Goal: Task Accomplishment & Management: Contribute content

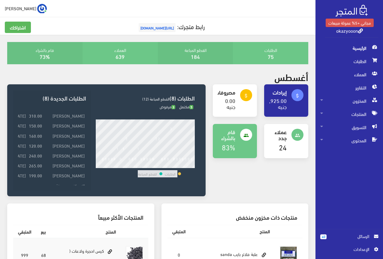
click at [173, 26] on span "[URL][DOMAIN_NAME]" at bounding box center [157, 27] width 37 height 9
click at [326, 102] on span "المخزون" at bounding box center [350, 100] width 58 height 13
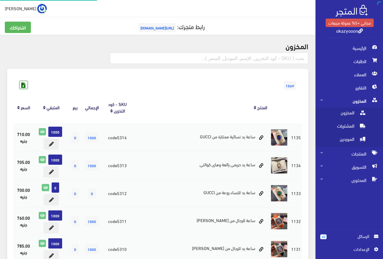
click at [326, 102] on span "المخزون" at bounding box center [350, 100] width 58 height 13
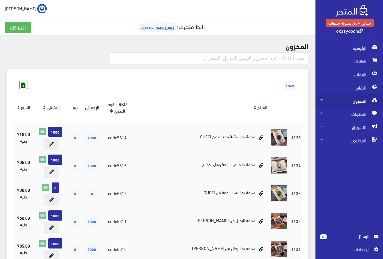
click at [325, 102] on span "المخزون" at bounding box center [350, 100] width 58 height 13
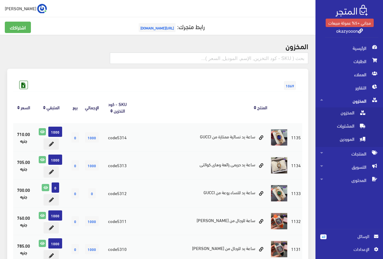
click at [325, 102] on span "المخزون" at bounding box center [350, 100] width 58 height 13
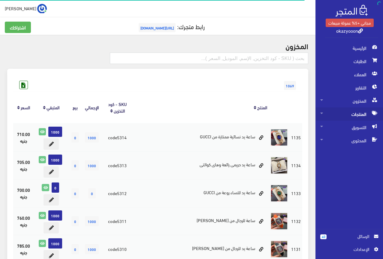
click at [341, 115] on span "المنتجات" at bounding box center [350, 114] width 58 height 13
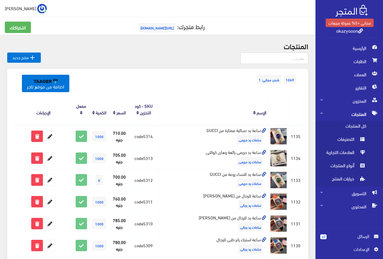
click at [24, 56] on link " منتج جديد" at bounding box center [24, 58] width 34 height 10
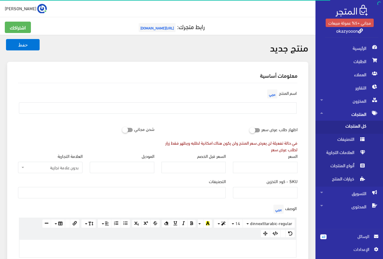
select select
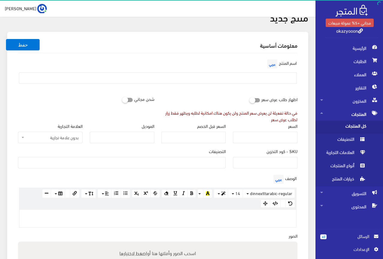
paste div
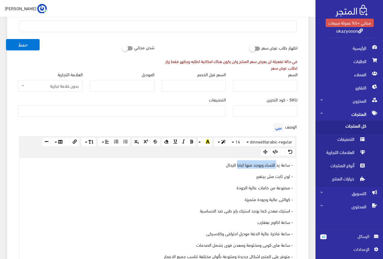
drag, startPoint x: 238, startPoint y: 166, endPoint x: 277, endPoint y: 167, distance: 39.1
click at [277, 167] on p "- ساعة يد للنساء ويوجد منها ايضا للرجال" at bounding box center [158, 164] width 271 height 7
click at [262, 165] on p "- ساعة يد للرجال" at bounding box center [158, 164] width 271 height 7
drag, startPoint x: 267, startPoint y: 211, endPoint x: 187, endPoint y: 214, distance: 80.9
click at [187, 214] on div "- ساعة يد للرجال رولكس دايتونة rolex - لون ثابت مش بيتغير - مصنوعة من خامات عال…" at bounding box center [158, 212] width 277 height 109
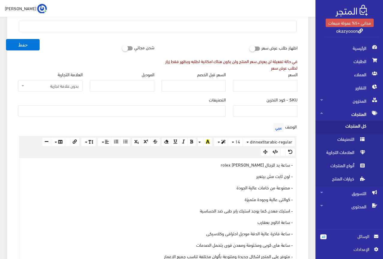
drag, startPoint x: 193, startPoint y: 211, endPoint x: 198, endPoint y: 211, distance: 4.5
click at [194, 211] on p "- استيك معدن كما يوجد استيك رابر طبى ضد الحساسية" at bounding box center [158, 210] width 271 height 7
click at [261, 208] on p "- استيك معدن كما يوجد استيك رابر طبى ضد الحساسية" at bounding box center [158, 210] width 271 height 7
drag, startPoint x: 268, startPoint y: 209, endPoint x: 199, endPoint y: 208, distance: 68.8
click at [199, 208] on p "- استيك معدن كما يوجد استيك رابر طبى ضد الحساسية" at bounding box center [158, 210] width 271 height 7
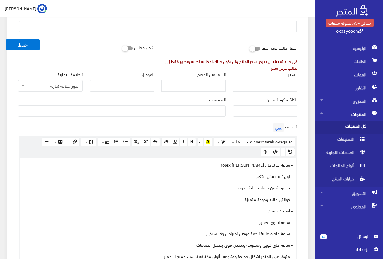
scroll to position [112, 0]
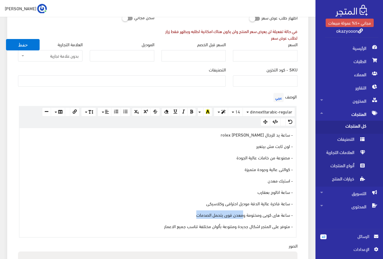
drag, startPoint x: 243, startPoint y: 215, endPoint x: 194, endPoint y: 214, distance: 49.3
click at [194, 214] on p "- ساعة هاى كوبى ومختومة ومعدن قوى يتحمل الصدمات" at bounding box center [158, 215] width 271 height 7
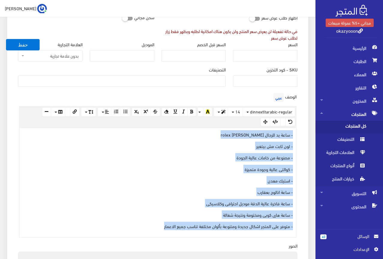
drag, startPoint x: 154, startPoint y: 227, endPoint x: 296, endPoint y: 134, distance: 170.3
click at [296, 134] on div "- ساعة يد للرجال رولكس دايتونة rolex - لون ثابت مش بيتغير - مصنوعة من خامات عال…" at bounding box center [158, 182] width 277 height 109
copy div "- ساعة يد للرجال رولكس دايتونة rolex - لون ثابت مش بيتغير - مصنوعة من خامات عال…"
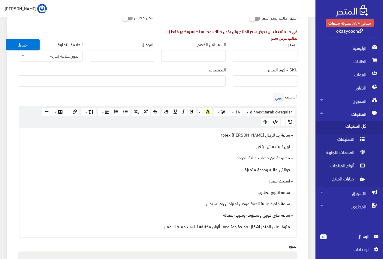
click at [301, 88] on div "SKU - كود التخزين" at bounding box center [266, 78] width 72 height 25
click at [154, 133] on p "- ساعة يد للرجال [PERSON_NAME] rolex" at bounding box center [158, 134] width 271 height 7
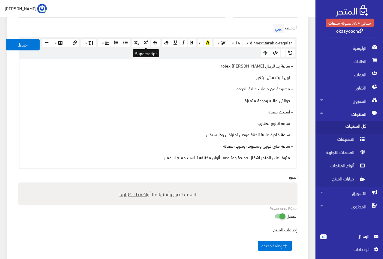
scroll to position [232, 0]
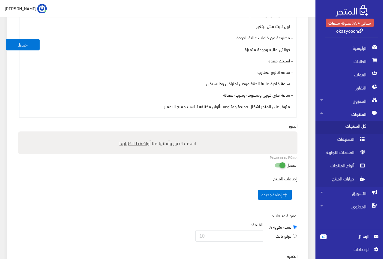
click at [133, 143] on span "اضغط لاختيارها" at bounding box center [134, 143] width 28 height 9
click at [133, 133] on input "اسحب الصور وأفلتها هنا أو اضغط لاختيارها" at bounding box center [158, 133] width 280 height 2
type input "C:\fakepath\5315.jpeg"
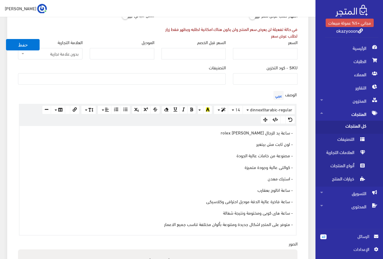
scroll to position [112, 0]
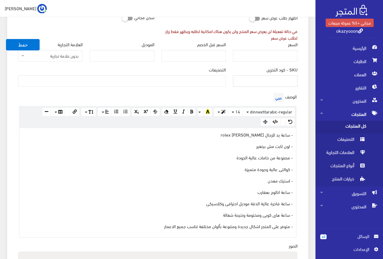
click at [276, 79] on input "SKU - كود التخزين" at bounding box center [265, 80] width 65 height 11
type input "code5315"
click at [277, 55] on input "السعر" at bounding box center [265, 55] width 65 height 11
type input "525"
click at [217, 80] on ul at bounding box center [121, 81] width 207 height 10
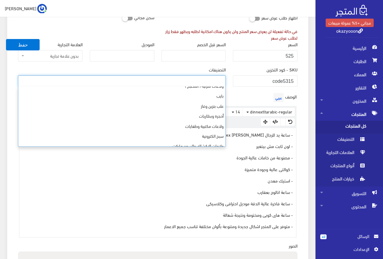
scroll to position [150, 0]
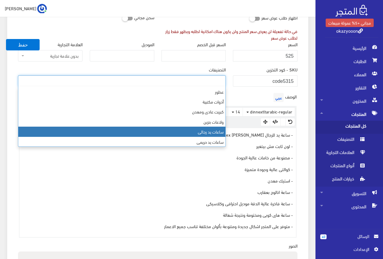
select select "23"
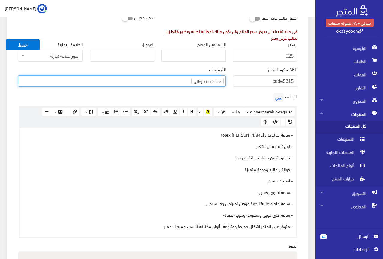
scroll to position [137, 0]
click at [224, 93] on div "الوصف عربي <p>- ساعة يد للرجال رولكس دايتونة rolex</p><p>- لون ثابت مش بيتغير&n…" at bounding box center [157, 165] width 287 height 146
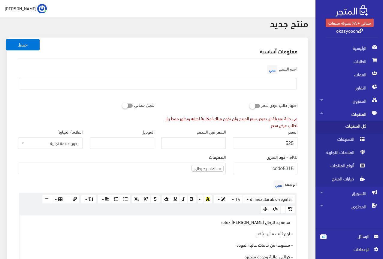
scroll to position [22, 0]
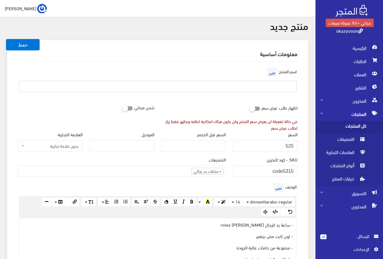
click at [249, 85] on input "text" at bounding box center [158, 86] width 278 height 11
type input "s"
click at [6, 39] on button "حفظ" at bounding box center [23, 44] width 34 height 11
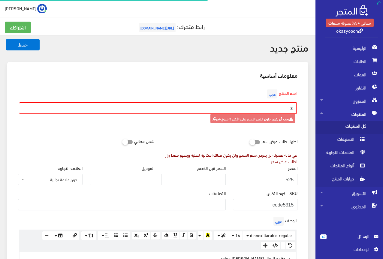
select select
click at [279, 107] on input "s" at bounding box center [158, 107] width 278 height 11
type input "ساعة يد للرجال من رولكس هاى كوالتى"
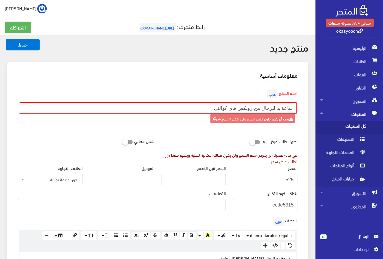
click at [202, 95] on div "اسم المنتج عربي ساعة يد للرجال من رولكس هاى كوالتى يجب أن يكون طول النص الاسم ع…" at bounding box center [157, 109] width 287 height 43
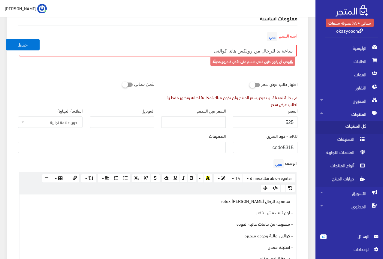
scroll to position [60, 0]
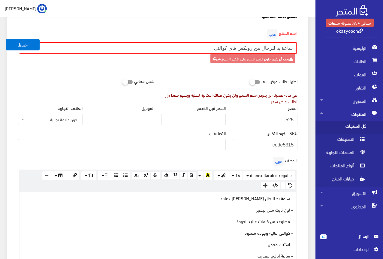
click at [210, 146] on ul at bounding box center [121, 144] width 207 height 10
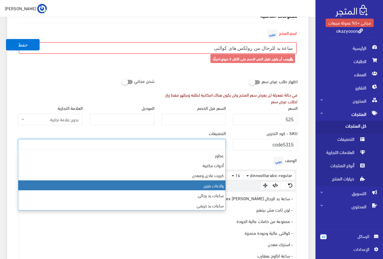
scroll to position [180, 0]
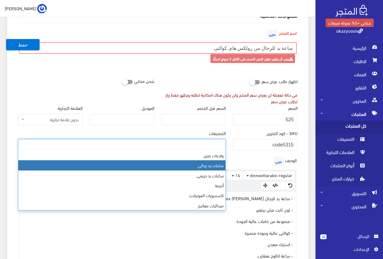
select select "23"
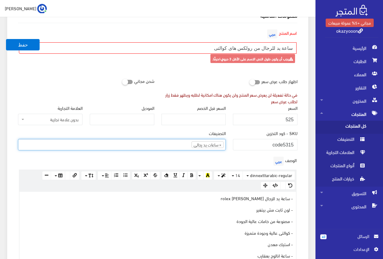
scroll to position [137, 0]
click at [190, 160] on div "الوصف عربي <p>- ساعة يد للرجال رولكس دايتونة rolex</p><p>- لون ثابت مش بيتغير <…" at bounding box center [157, 228] width 287 height 146
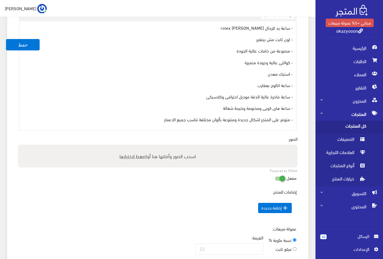
scroll to position [240, 0]
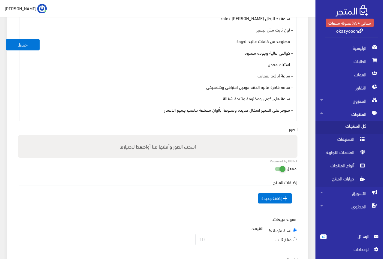
click at [133, 148] on span "اضغط لاختيارها" at bounding box center [134, 146] width 28 height 9
click at [133, 137] on input "اسحب الصور وأفلتها هنا أو اضغط لاختيارها" at bounding box center [158, 136] width 280 height 2
type input "C:\fakepath\5315.jpeg"
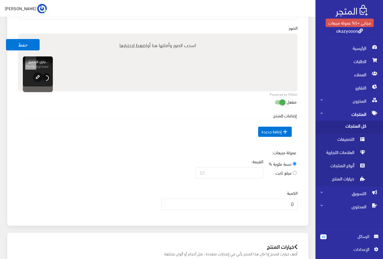
scroll to position [361, 0]
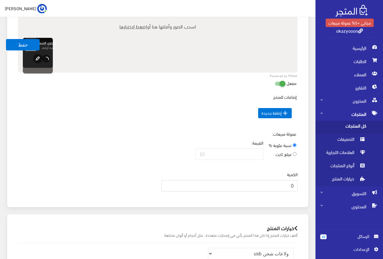
click at [283, 188] on input "0" at bounding box center [230, 185] width 136 height 11
type input "1000"
click at [128, 132] on div "عمولة مبيعات: نسبة مئوية % مبلغ ثابت القيمة:" at bounding box center [157, 148] width 287 height 34
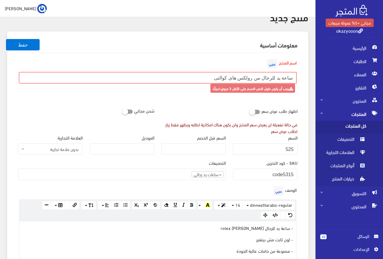
scroll to position [30, 0]
click at [26, 43] on button "حفظ" at bounding box center [23, 44] width 34 height 11
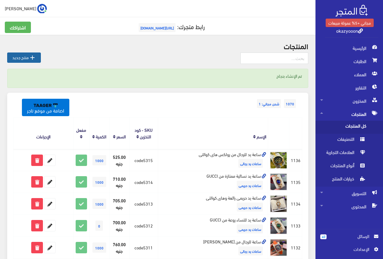
click at [19, 58] on link " منتج جديد" at bounding box center [24, 58] width 34 height 10
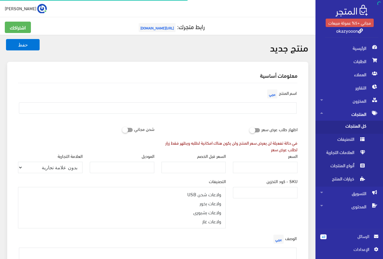
select select
click at [264, 195] on input "SKU - كود التخزين" at bounding box center [265, 192] width 65 height 11
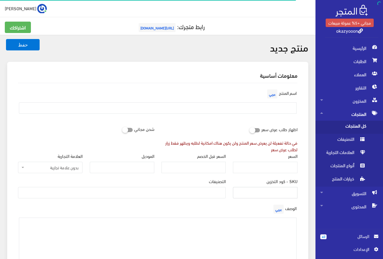
type input "ؤ"
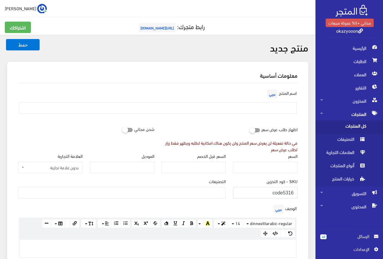
type input "code5316"
click at [214, 190] on ul at bounding box center [121, 193] width 207 height 10
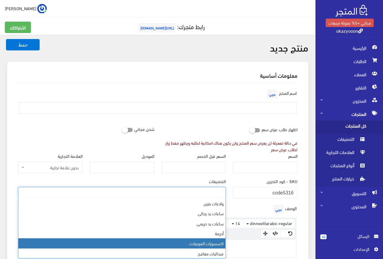
scroll to position [191, 0]
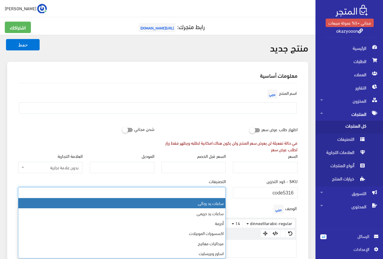
select select "23"
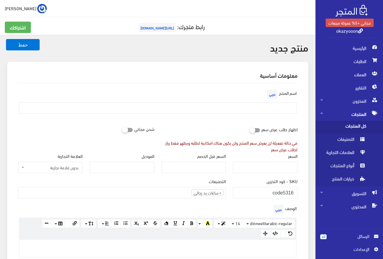
paste div
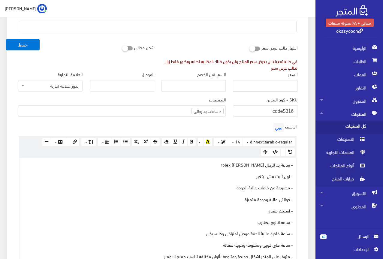
click at [274, 86] on input "السعر" at bounding box center [265, 85] width 65 height 11
type input "530"
click at [240, 129] on div "الوصف عربي <p style="font-size: 14.6873px;">- ساعة يد للرجال رولكس دايتونة role…" at bounding box center [157, 195] width 287 height 146
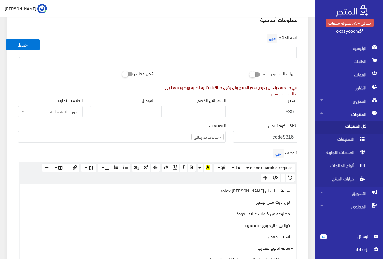
scroll to position [22, 0]
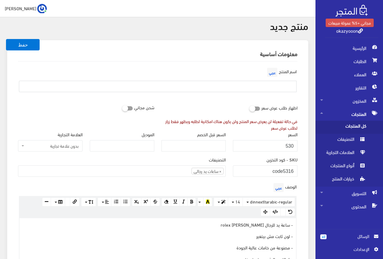
click at [258, 91] on input "text" at bounding box center [158, 86] width 278 height 11
type input "s"
type input "ساعة رولكس للرجال rolex"
click at [237, 100] on div "اسم المنتج عربي ساعة رولكس للرجال rolex" at bounding box center [157, 83] width 287 height 35
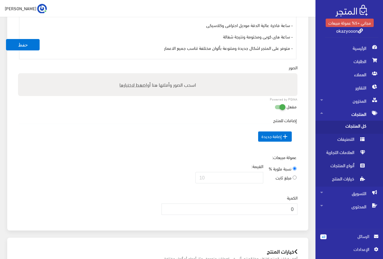
scroll to position [292, 0]
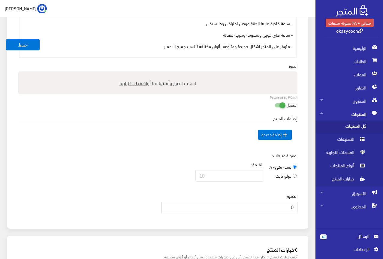
click at [287, 204] on input "0" at bounding box center [230, 207] width 136 height 11
type input "1000"
click at [119, 139] on td " إضافة جديدة" at bounding box center [158, 135] width 278 height 26
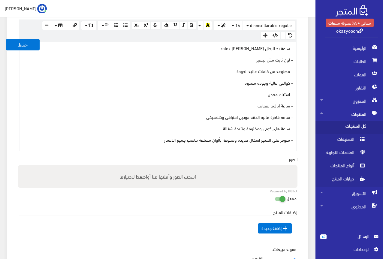
scroll to position [202, 0]
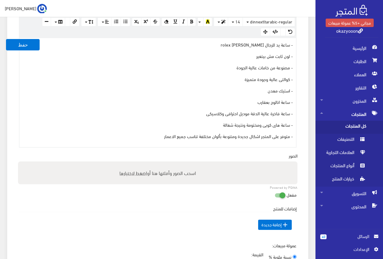
click at [127, 173] on span "اضغط لاختيارها" at bounding box center [134, 173] width 28 height 9
click at [127, 163] on input "اسحب الصور وأفلتها هنا أو اضغط لاختيارها" at bounding box center [158, 163] width 280 height 2
type input "C:\fakepath\5316.jpeg"
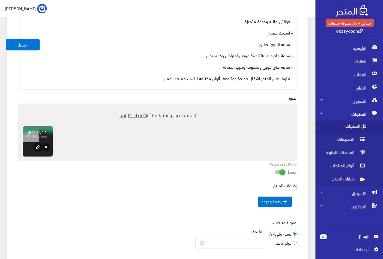
scroll to position [292, 0]
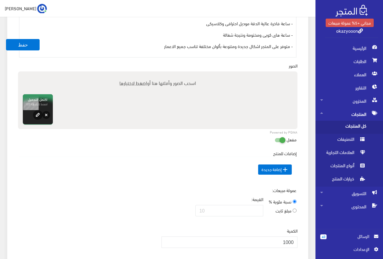
click at [35, 51] on div "- ساعة يد للرجال رولكس دايتونة rolex - لون ثابت مش بيتغير - مصنوعة من خامات عال…" at bounding box center [158, 2] width 277 height 109
click at [34, 48] on button "حفظ" at bounding box center [23, 44] width 34 height 11
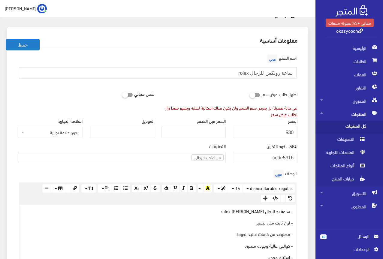
scroll to position [22, 0]
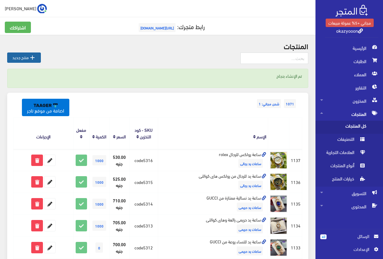
click at [32, 59] on icon "" at bounding box center [32, 57] width 7 height 7
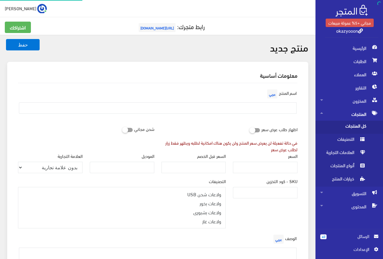
select select
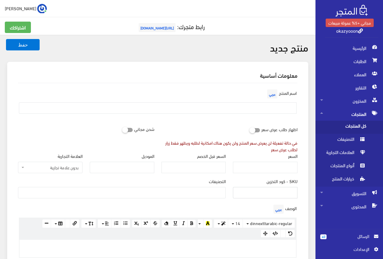
click at [257, 190] on input "SKU - كود التخزين" at bounding box center [265, 192] width 65 height 11
type input "code5317"
click at [265, 168] on input "السعر" at bounding box center [265, 167] width 65 height 11
type input "550"
click at [193, 190] on ul at bounding box center [121, 193] width 207 height 10
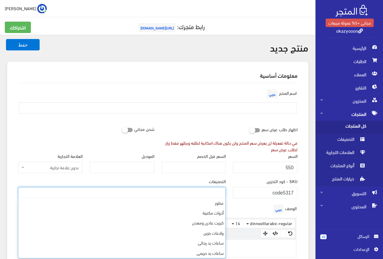
scroll to position [180, 0]
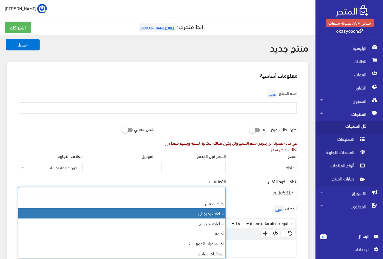
select select "23"
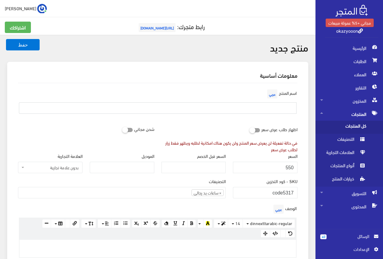
click at [270, 110] on input "text" at bounding box center [158, 107] width 278 height 11
type input "s"
type input "ساعة رولكس رجالى [PERSON_NAME]"
click at [235, 118] on div "اسم المنتج عربي ساعة رولكس رجالى صب مارين" at bounding box center [157, 103] width 287 height 31
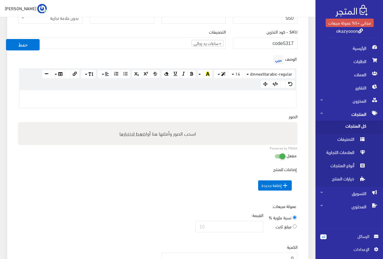
scroll to position [150, 0]
paste div
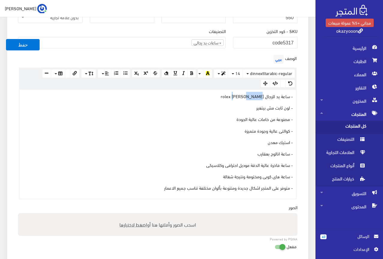
drag, startPoint x: 253, startPoint y: 96, endPoint x: 241, endPoint y: 98, distance: 12.2
click at [241, 98] on p "- ساعة يد للرجال رولكس دايتونة rolex" at bounding box center [158, 96] width 271 height 7
drag, startPoint x: 245, startPoint y: 177, endPoint x: 221, endPoint y: 176, distance: 23.5
click at [221, 176] on p "- ساعة هاى كوبى ومختومة ونتيجة شغالة" at bounding box center [158, 176] width 271 height 7
click at [281, 176] on p "- ساعة هاى كوبى ومختومة على الاوكرة وعلامة رولكس بارزة على القفل" at bounding box center [158, 176] width 271 height 7
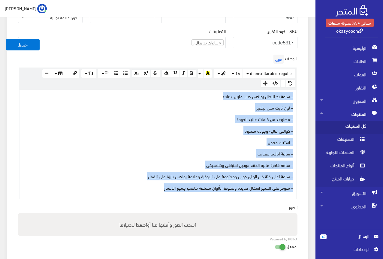
drag, startPoint x: 160, startPoint y: 187, endPoint x: 296, endPoint y: 96, distance: 164.1
click at [296, 96] on div "- ساعة يد للرجال رولكس صب مارين rolex - لون ثابت مش بيتغير - مصنوعة من خامات عا…" at bounding box center [158, 144] width 277 height 109
copy div "- ساعة يد للرجال رولكس صب مارين rolex - لون ثابت مش بيتغير - مصنوعة من خامات عا…"
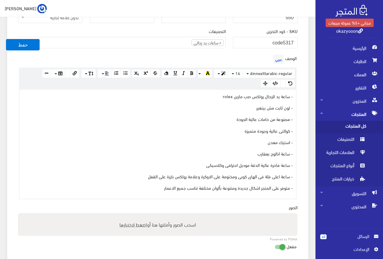
click at [307, 132] on div "معلومات أساسية اسم المنتج عربي ساعة رولكس رجالى صب مارين اظهار طلب عرض سعر في ح…" at bounding box center [157, 141] width 301 height 459
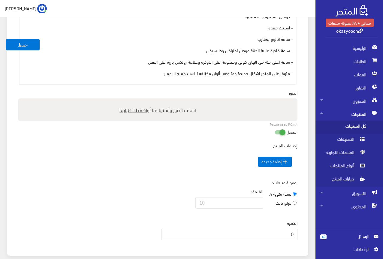
scroll to position [301, 0]
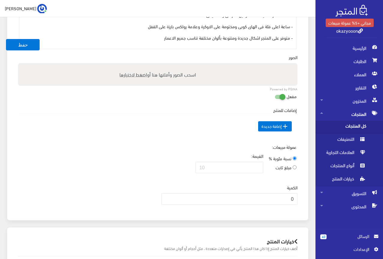
click at [136, 73] on span "اضغط لاختيارها" at bounding box center [134, 74] width 28 height 9
click at [136, 65] on input "اسحب الصور وأفلتها هنا أو اضغط لاختيارها" at bounding box center [158, 64] width 280 height 2
type input "C:\fakepath\5317.jpeg"
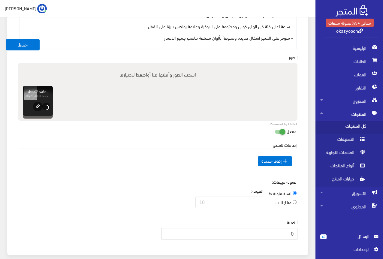
click at [286, 231] on input "0" at bounding box center [230, 233] width 136 height 11
drag, startPoint x: 281, startPoint y: 234, endPoint x: 278, endPoint y: 236, distance: 3.7
click at [278, 236] on input "01000" at bounding box center [230, 233] width 136 height 11
type input "1000"
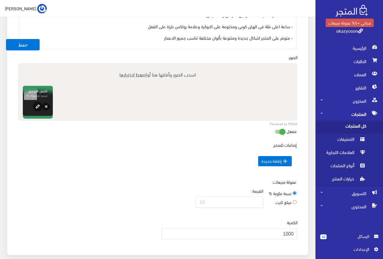
click at [85, 160] on td " إضافة جديدة" at bounding box center [158, 161] width 278 height 26
click at [24, 44] on button "حفظ" at bounding box center [23, 44] width 34 height 11
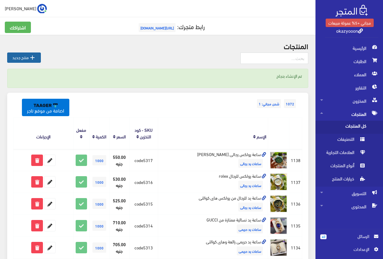
click at [23, 57] on link " منتج جديد" at bounding box center [24, 58] width 34 height 10
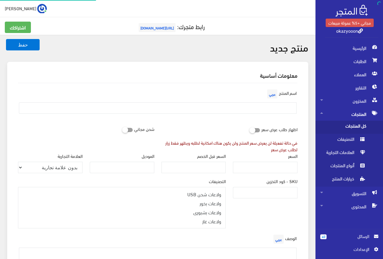
select select
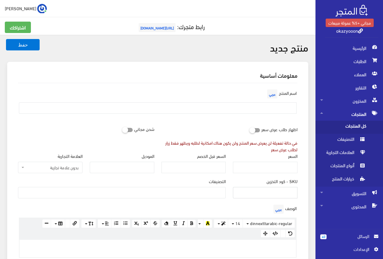
click at [261, 193] on input "SKU - كود التخزين" at bounding box center [265, 192] width 65 height 11
type input "ؤ"
type input "code5318"
click at [217, 193] on ul at bounding box center [121, 193] width 207 height 10
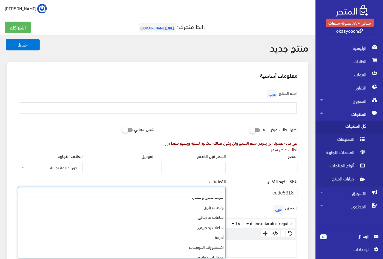
scroll to position [180, 0]
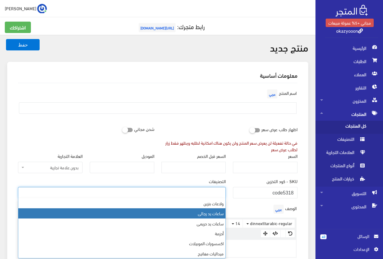
select select "23"
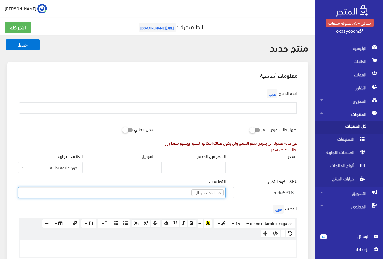
scroll to position [137, 0]
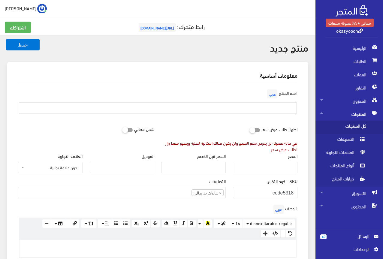
click at [229, 203] on div "الوصف عربي × Insert Image Select from files Image URL Insert Image × Insert Lin…" at bounding box center [157, 230] width 287 height 55
click at [279, 170] on input "السعر" at bounding box center [265, 167] width 65 height 11
type input "560"
click at [266, 114] on input "text" at bounding box center [158, 107] width 278 height 11
type input "s"
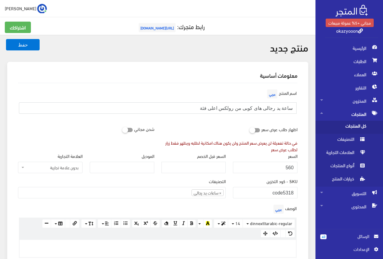
type input "ساعة يد رجالى هاى كوبى من رولكس اعلى فئة"
click at [221, 118] on div "اسم المنتج عربي ساعة يد رجالى هاى كوبى من رولكس اعلى فئة" at bounding box center [157, 103] width 287 height 31
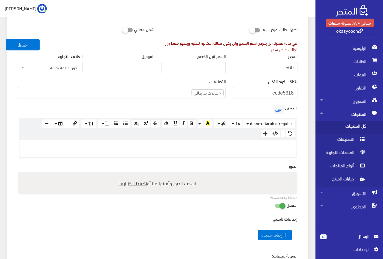
scroll to position [120, 0]
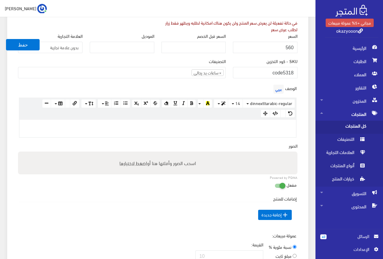
paste div
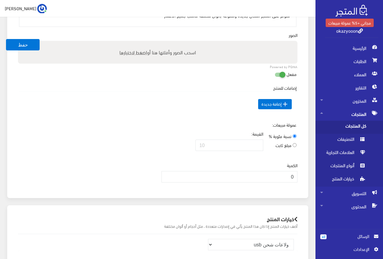
scroll to position [331, 0]
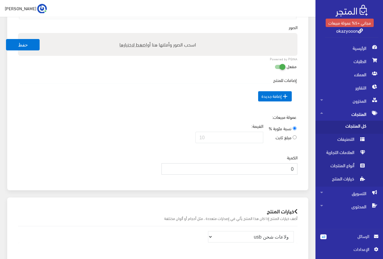
click at [278, 170] on input "0" at bounding box center [230, 168] width 136 height 11
type input "1000"
click at [133, 45] on span "اضغط لاختيارها" at bounding box center [134, 44] width 28 height 9
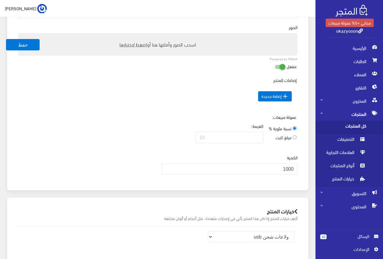
click at [133, 35] on input "اسحب الصور وأفلتها هنا أو اضغط لاختيارها" at bounding box center [158, 34] width 280 height 2
type input "C:\fakepath\5318.jpeg"
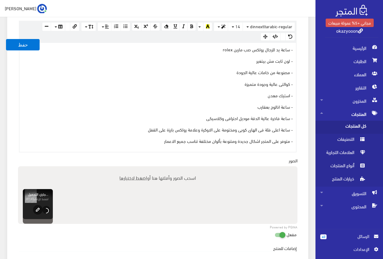
scroll to position [180, 0]
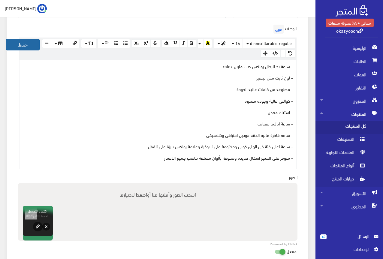
click at [16, 45] on button "حفظ" at bounding box center [23, 44] width 34 height 11
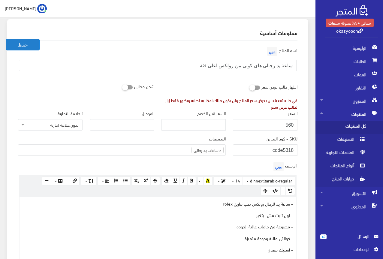
scroll to position [30, 0]
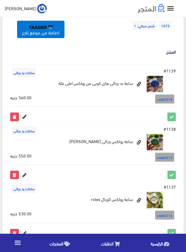
scroll to position [90, 0]
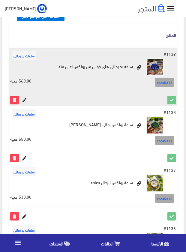
click at [24, 100] on icon at bounding box center [24, 100] width 8 height 8
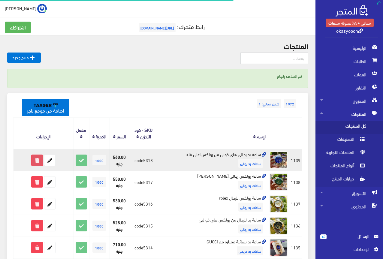
click at [37, 158] on icon at bounding box center [37, 160] width 11 height 11
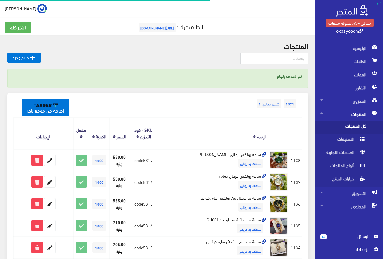
click at [36, 162] on icon at bounding box center [37, 160] width 11 height 11
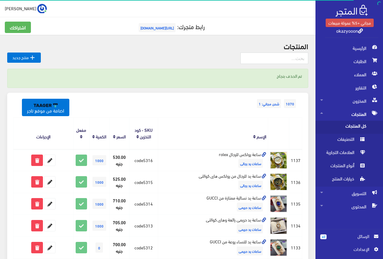
click at [49, 135] on th "الإجراءات" at bounding box center [44, 134] width 60 height 32
click at [52, 136] on th "الإجراءات" at bounding box center [44, 134] width 60 height 32
click at [298, 134] on th at bounding box center [296, 134] width 13 height 32
click at [299, 132] on th at bounding box center [296, 134] width 13 height 32
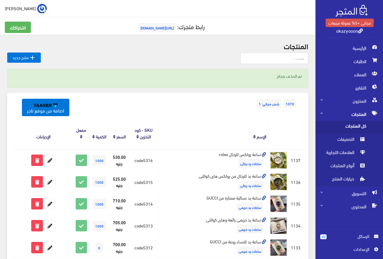
click at [289, 136] on th at bounding box center [278, 134] width 21 height 32
click at [277, 136] on th at bounding box center [278, 134] width 21 height 32
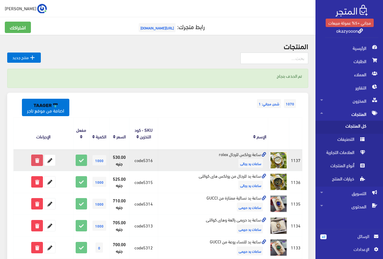
click at [36, 162] on icon at bounding box center [37, 160] width 11 height 11
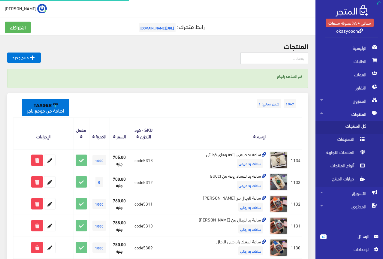
click at [36, 159] on icon at bounding box center [37, 160] width 11 height 11
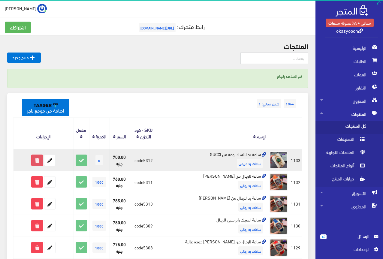
click at [33, 160] on icon at bounding box center [37, 160] width 11 height 11
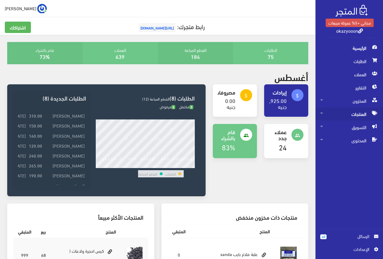
click at [360, 111] on span "المنتجات" at bounding box center [350, 114] width 58 height 13
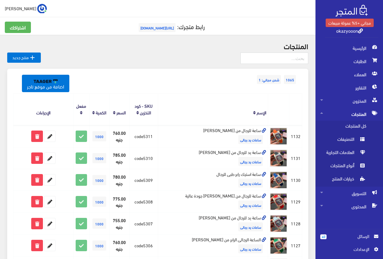
click at [5, 7] on span "جاميكا" at bounding box center [21, 9] width 32 height 8
click at [12, 33] on link "تسجيل الخروج" at bounding box center [22, 34] width 47 height 8
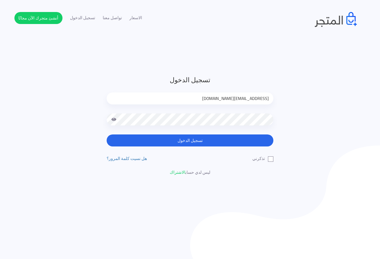
click at [250, 100] on input "[EMAIL_ADDRESS][DOMAIN_NAME]" at bounding box center [190, 99] width 167 height 12
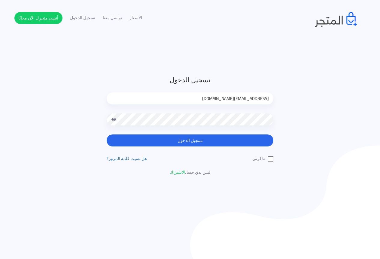
type input "[EMAIL_ADDRESS][DOMAIN_NAME]"
click at [270, 158] on label "تذكرني" at bounding box center [262, 159] width 21 height 6
click at [270, 158] on input "تذكرني" at bounding box center [272, 158] width 4 height 4
checkbox input "true"
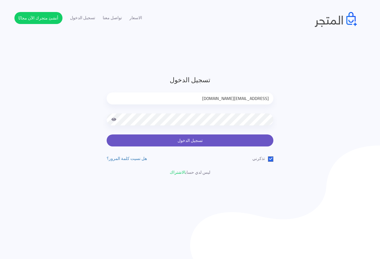
click at [257, 141] on button "تسجيل الدخول" at bounding box center [190, 141] width 167 height 12
